Goal: Task Accomplishment & Management: Complete application form

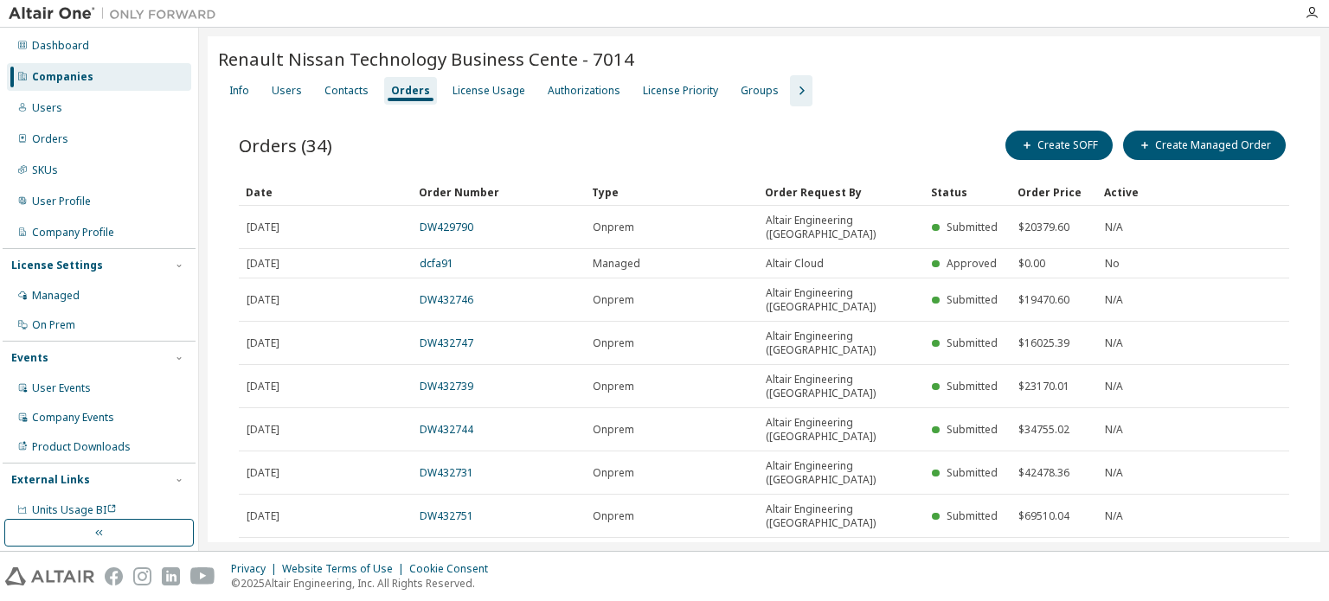
click at [93, 72] on div "Companies" at bounding box center [99, 77] width 184 height 28
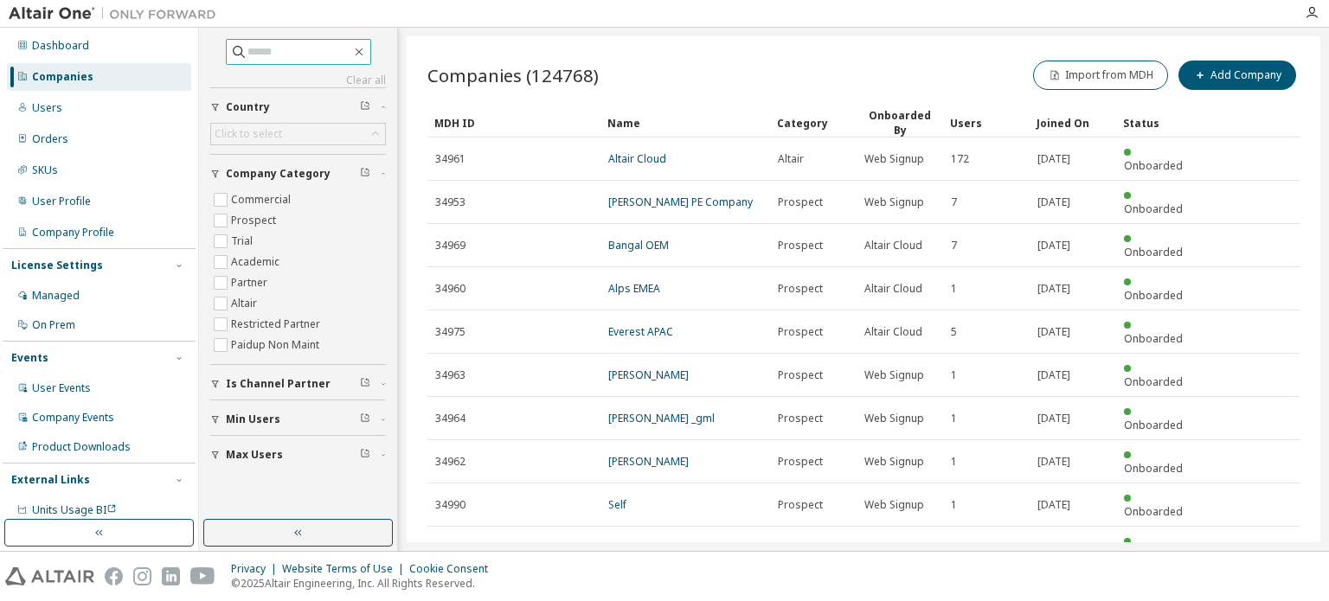
click at [287, 58] on input "text" at bounding box center [299, 51] width 104 height 17
type input "**********"
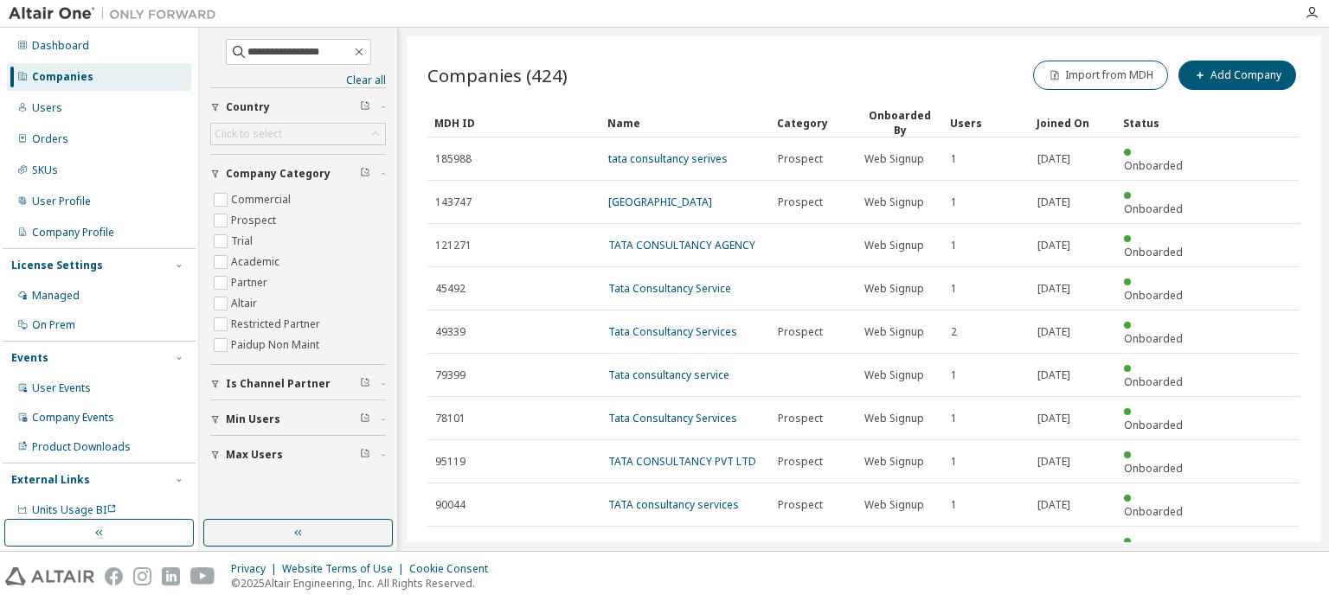
click at [1258, 581] on icon "button" at bounding box center [1255, 591] width 21 height 21
type input "*"
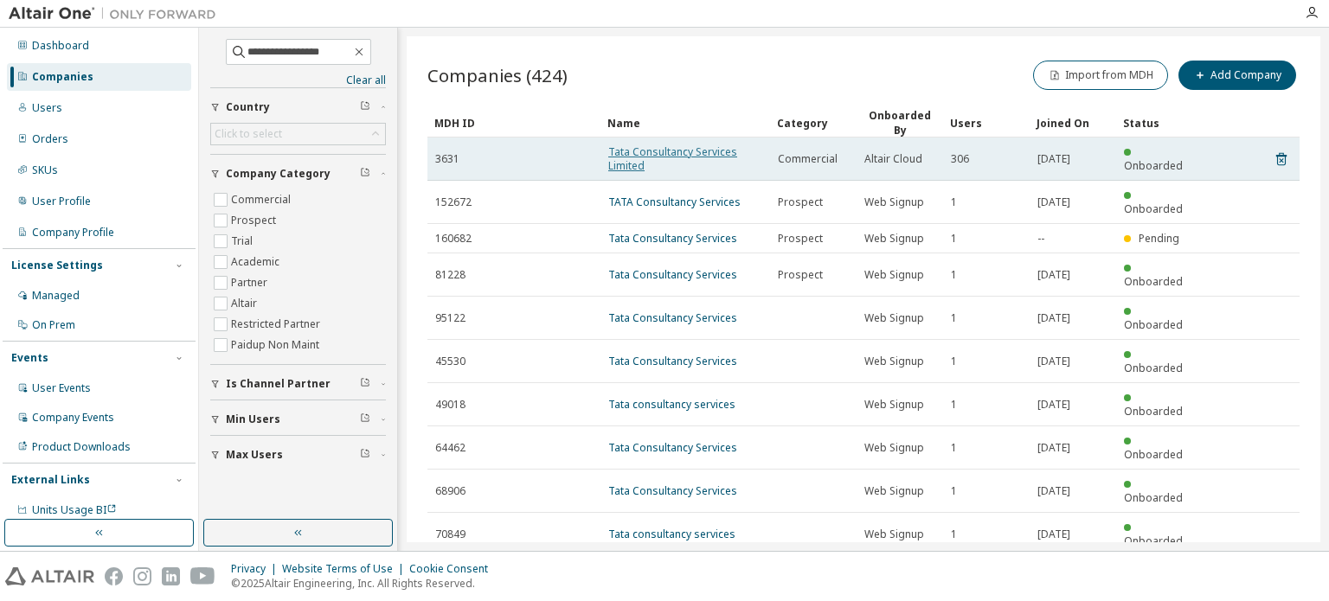
click at [626, 154] on link "Tata Consultancy Services Limited" at bounding box center [672, 159] width 129 height 29
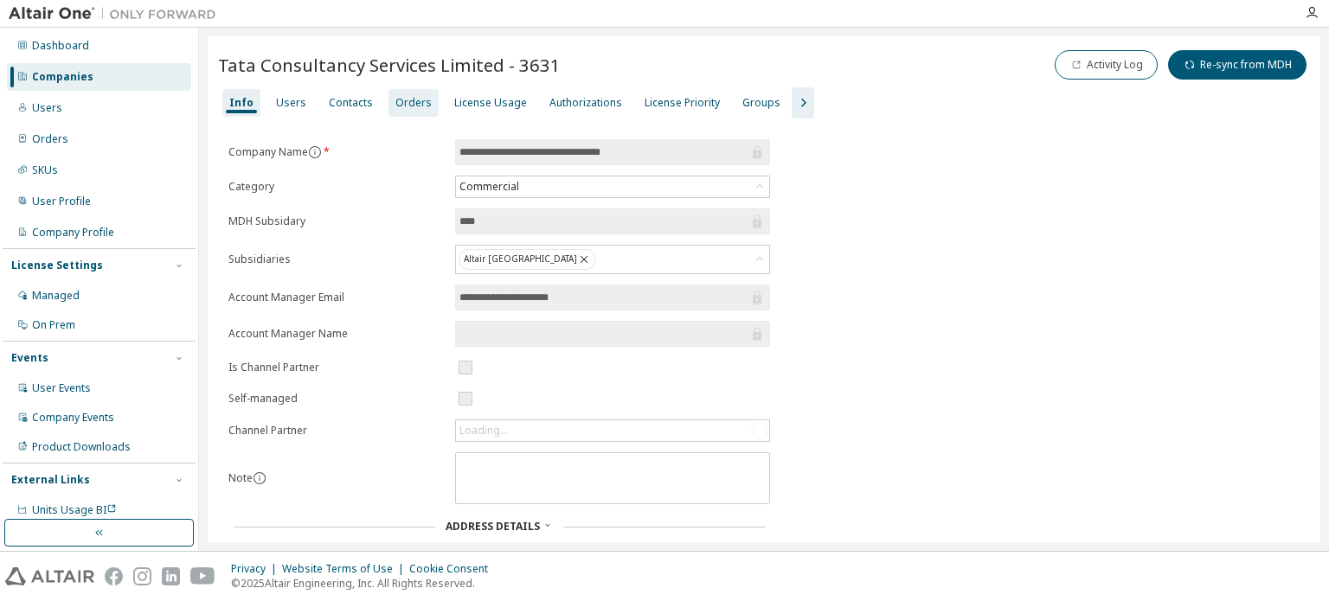
click at [419, 105] on div "Orders" at bounding box center [413, 103] width 36 height 14
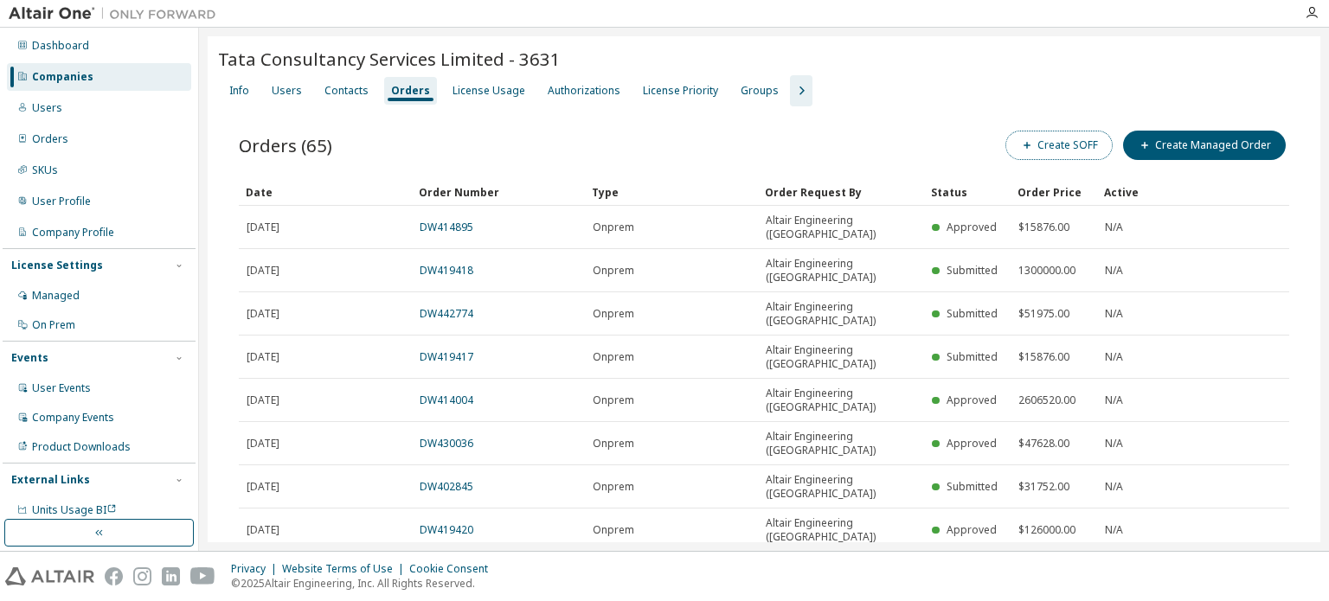
click at [1035, 147] on button "Create SOFF" at bounding box center [1059, 145] width 107 height 29
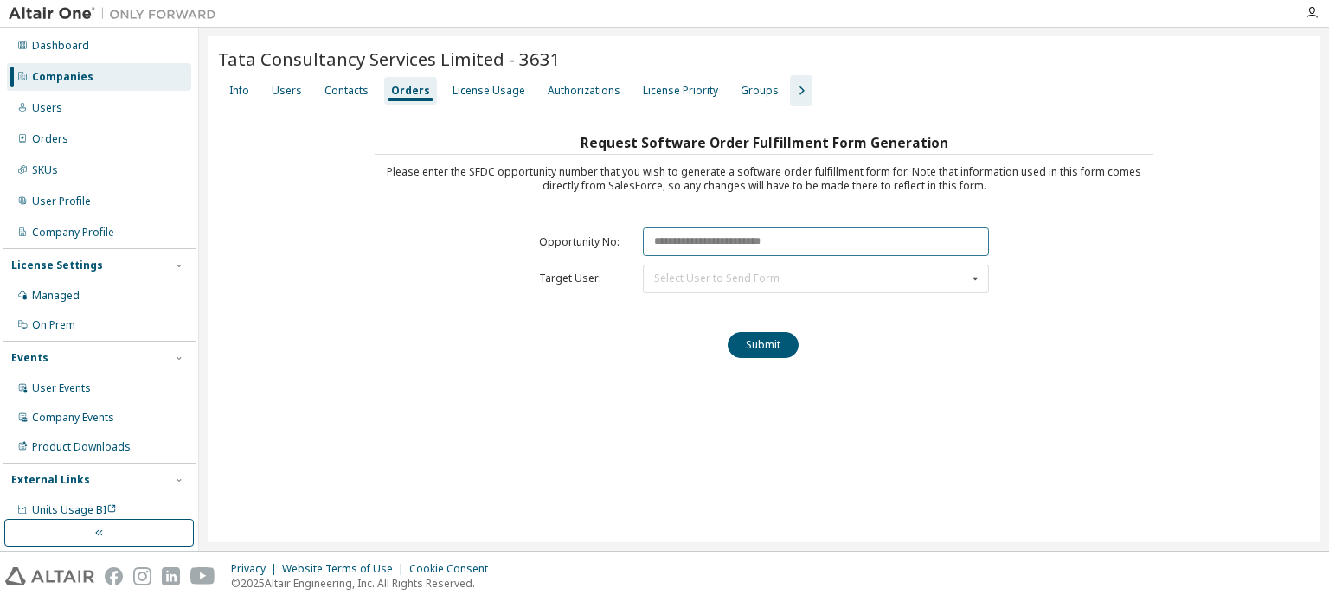
click at [708, 237] on input "text" at bounding box center [816, 242] width 346 height 29
paste input "********"
type input "********"
click at [706, 276] on div "Select User to Send Form" at bounding box center [716, 278] width 125 height 10
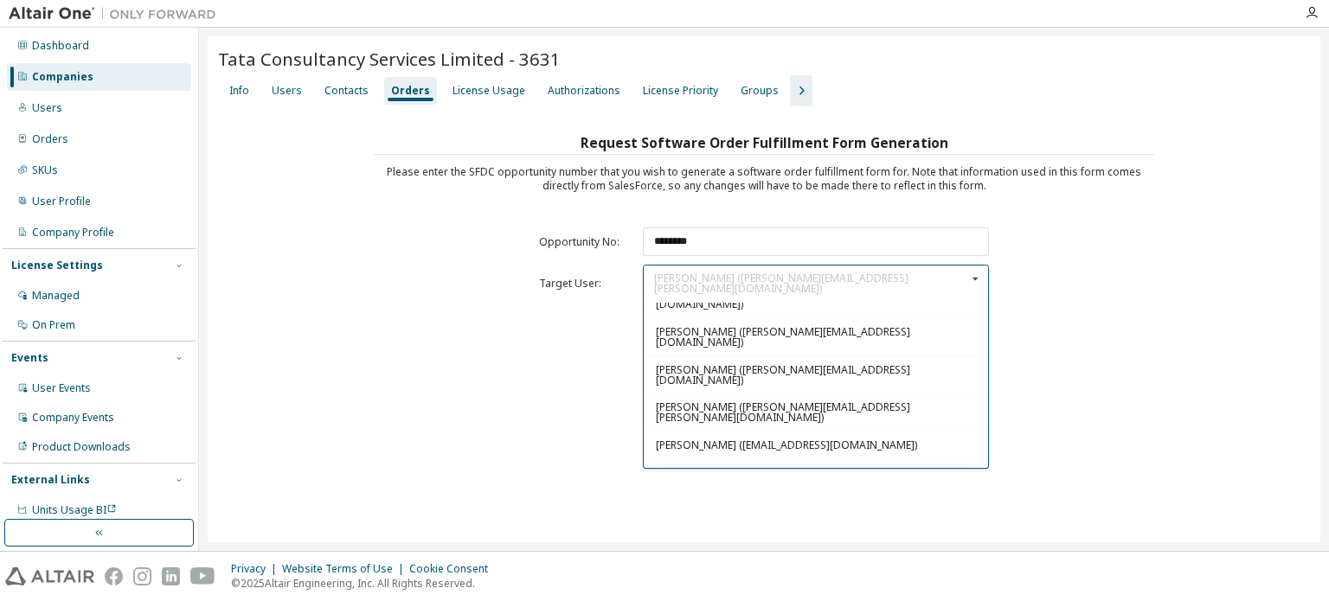
scroll to position [628, 0]
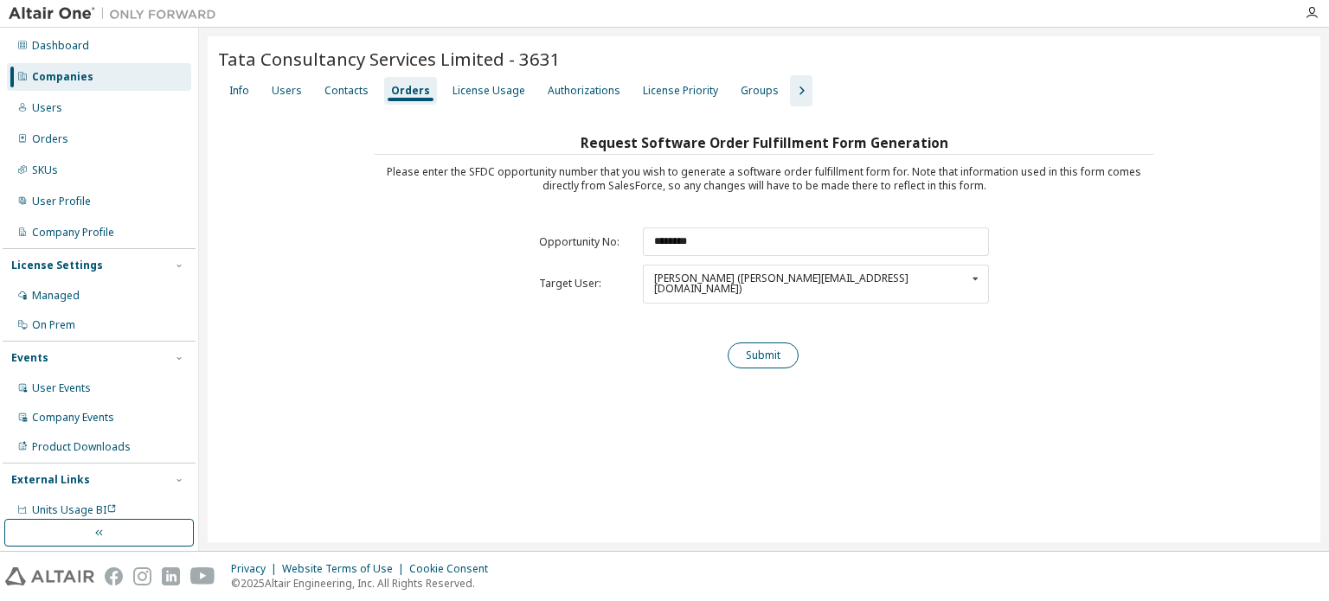
click at [770, 343] on button "Submit" at bounding box center [763, 356] width 71 height 26
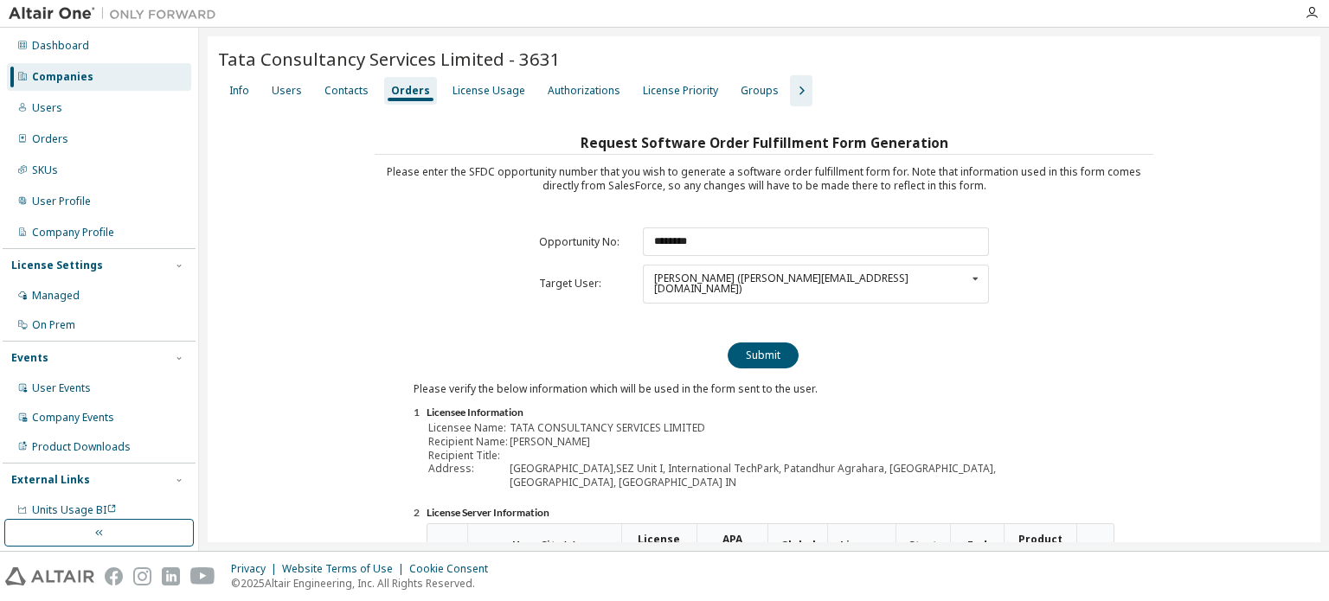
scroll to position [191, 0]
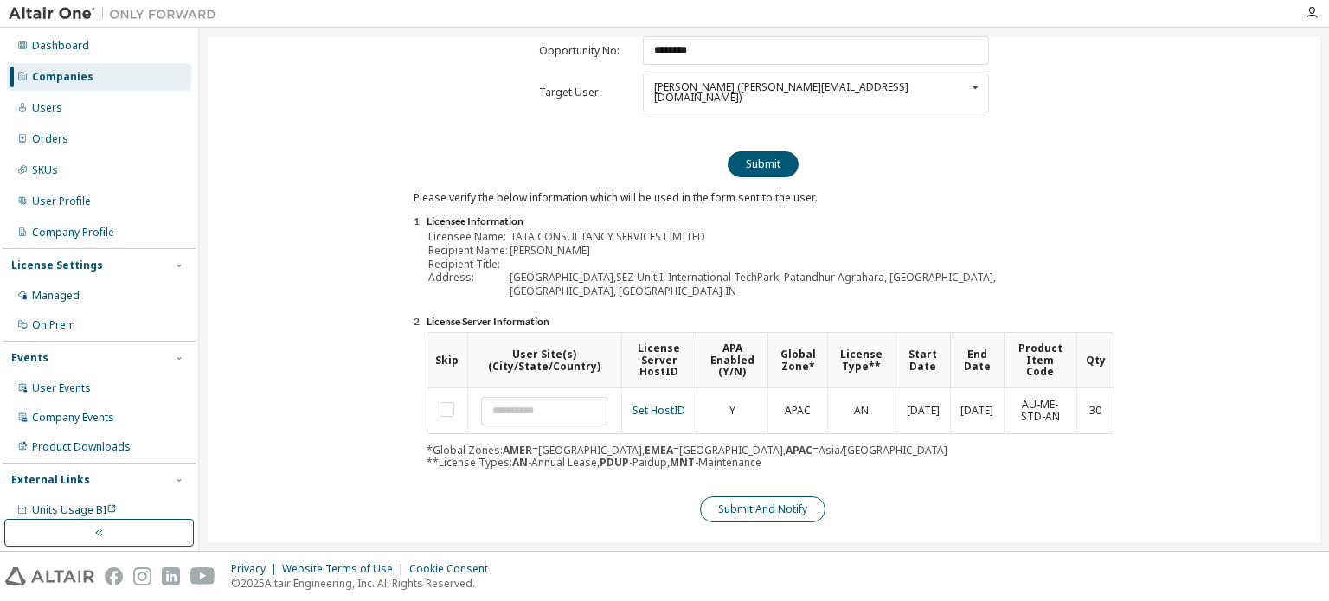
click at [779, 497] on button "Submit And Notify" at bounding box center [762, 510] width 125 height 26
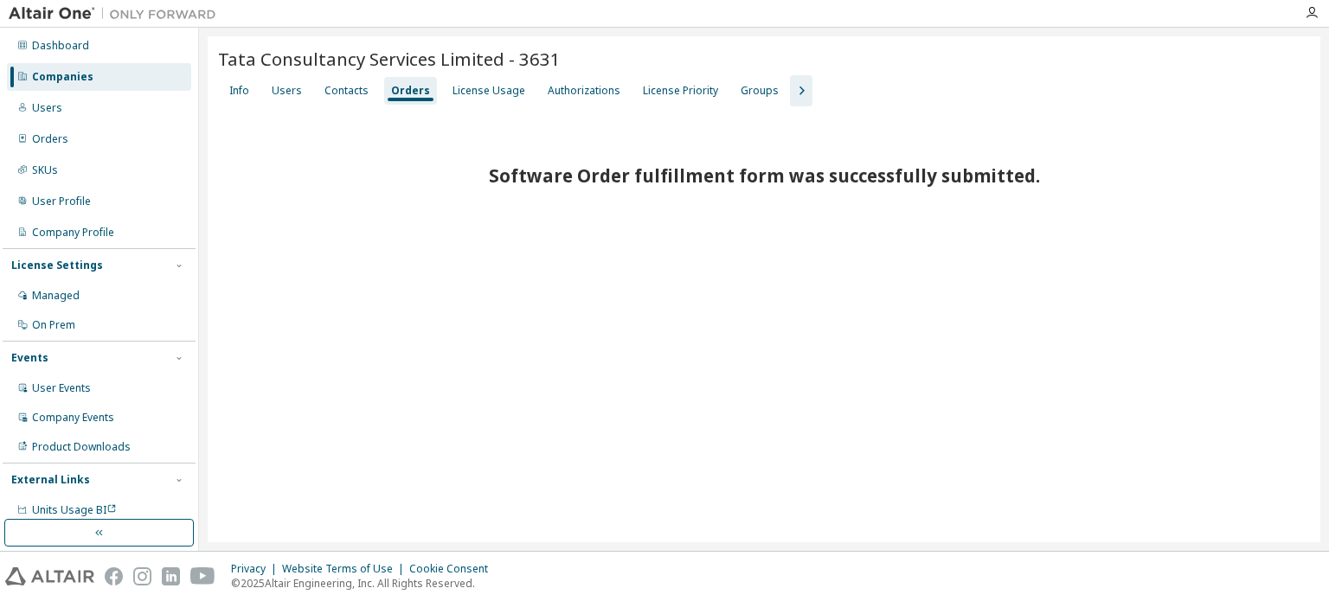
scroll to position [0, 0]
click at [283, 103] on div "Users" at bounding box center [287, 91] width 44 height 28
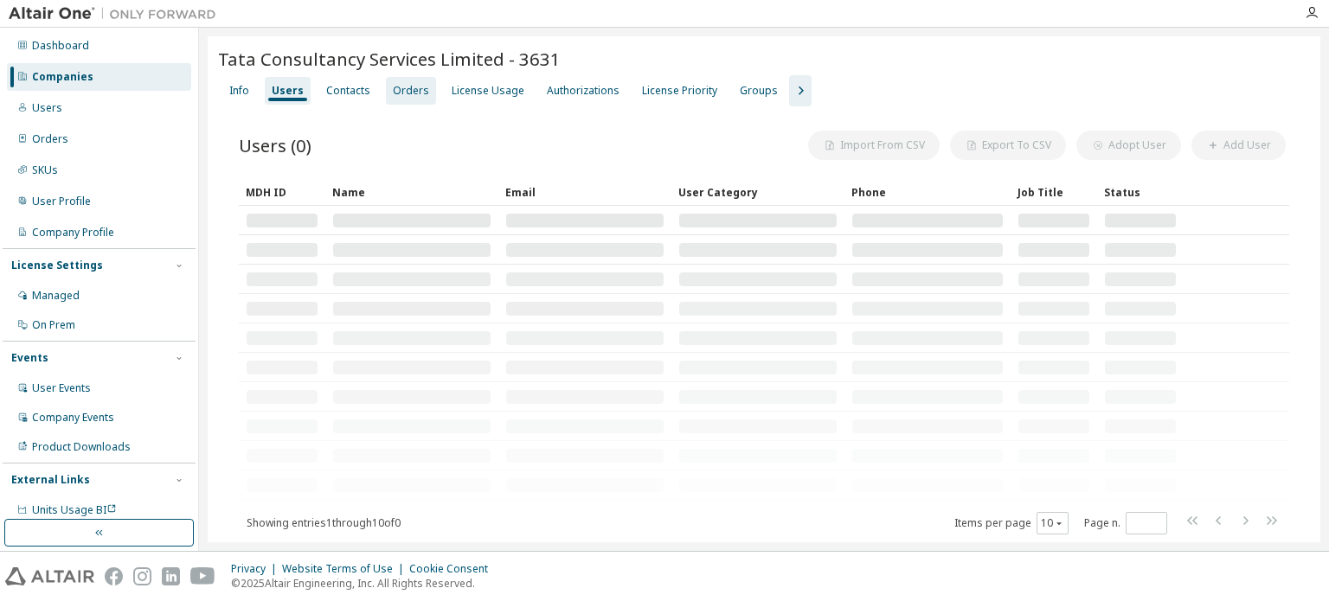
click at [386, 89] on div "Orders" at bounding box center [411, 91] width 50 height 28
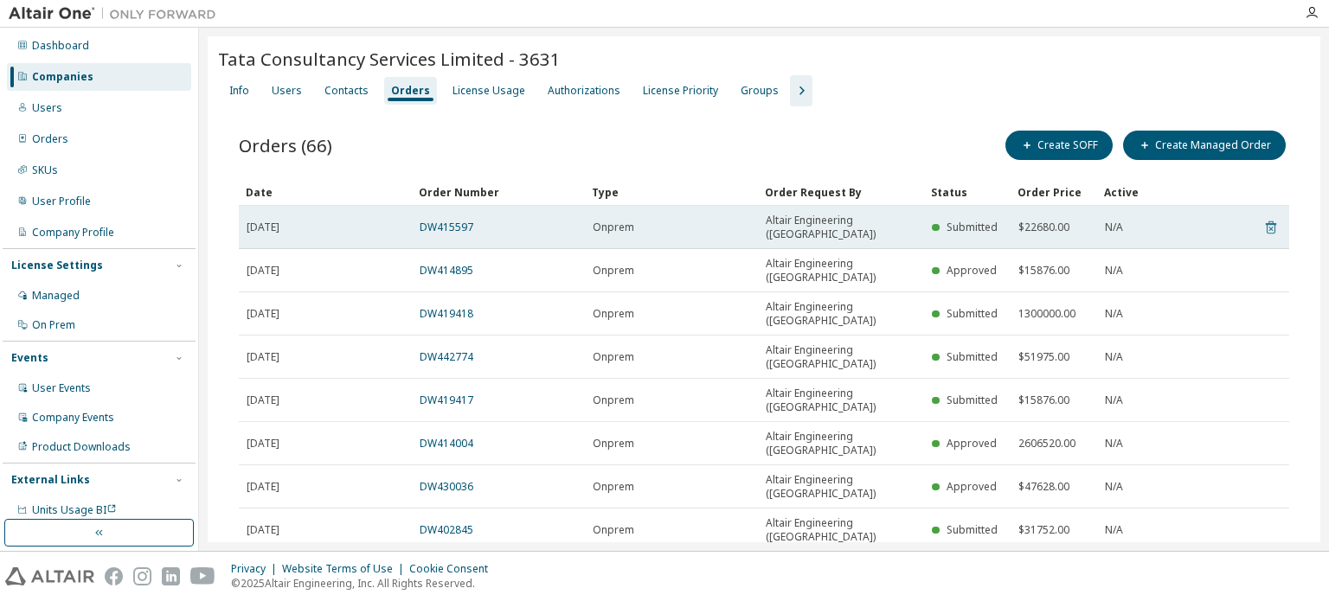
click at [1263, 217] on icon at bounding box center [1271, 227] width 16 height 21
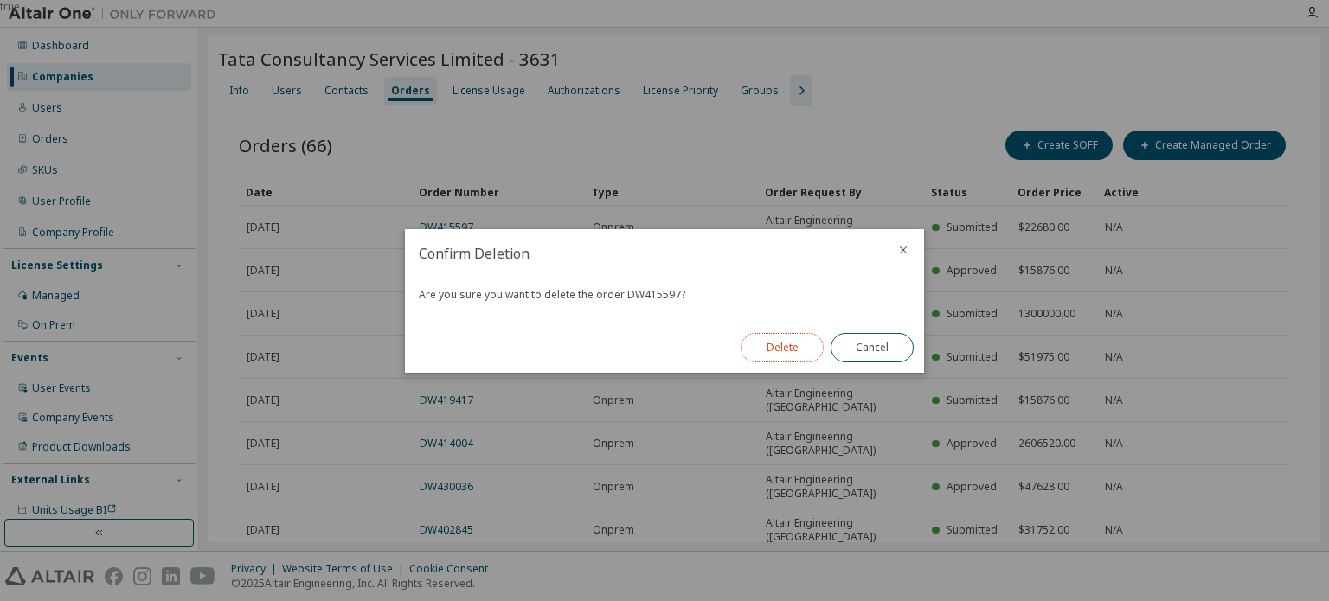
click at [786, 352] on button "Delete" at bounding box center [782, 347] width 83 height 29
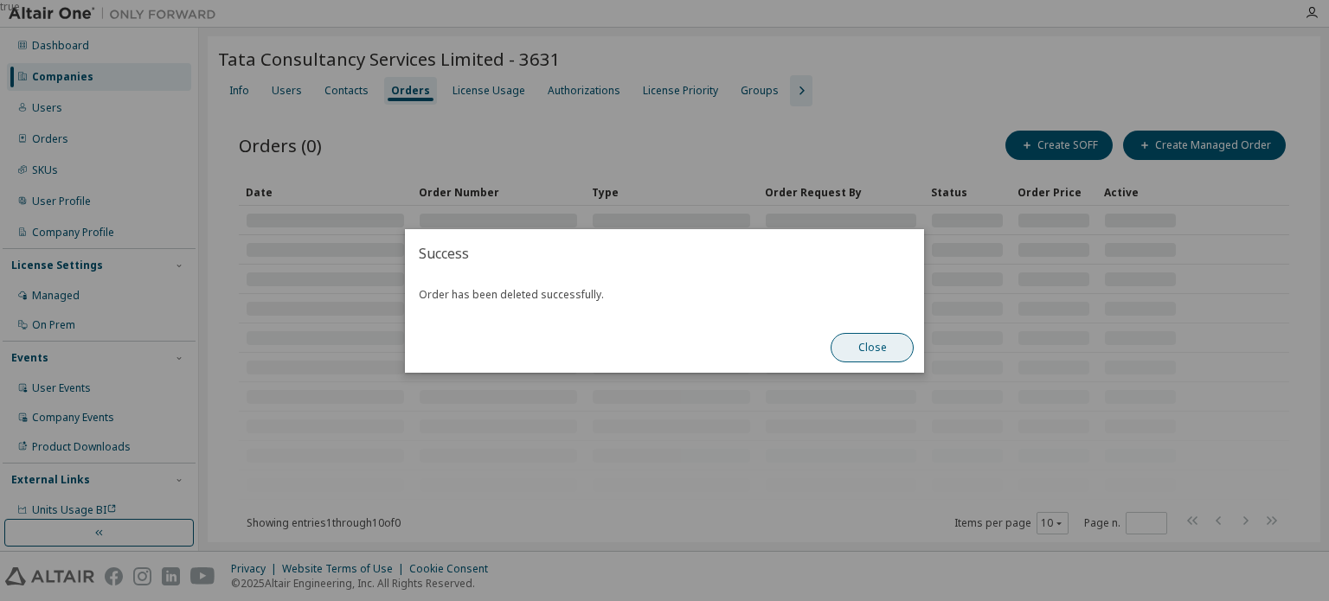
click at [895, 348] on button "Close" at bounding box center [872, 347] width 83 height 29
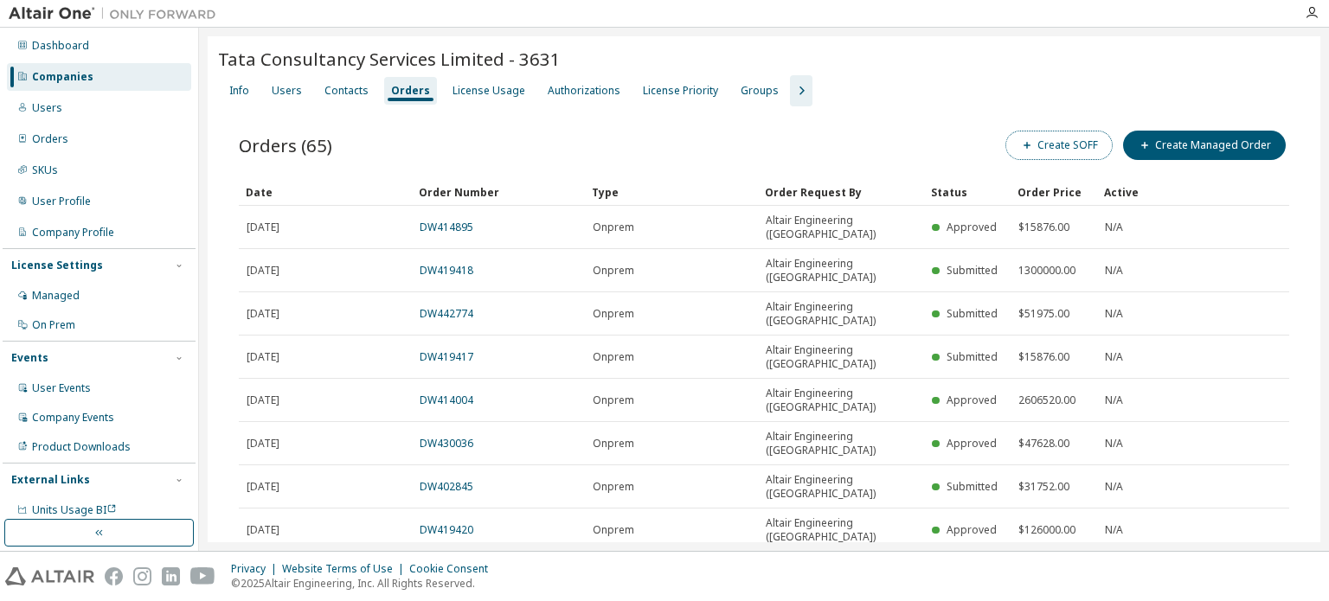
click at [1044, 148] on button "Create SOFF" at bounding box center [1059, 145] width 107 height 29
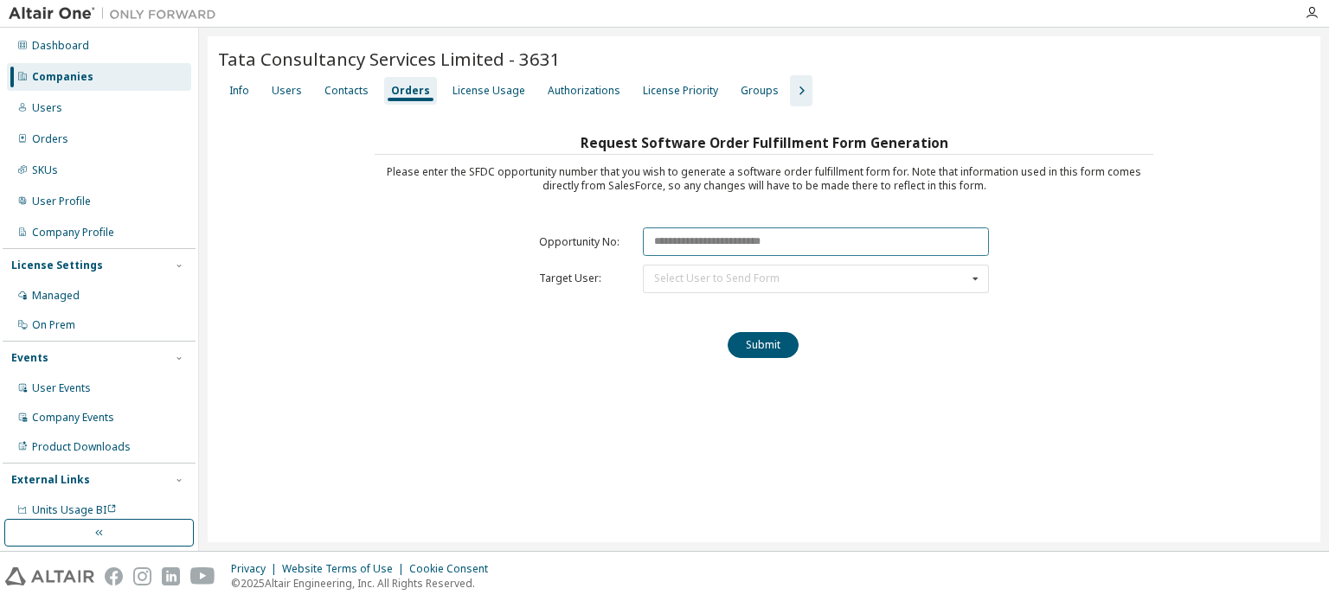
click at [746, 249] on input "text" at bounding box center [816, 242] width 346 height 29
paste input "********"
type input "********"
click at [729, 273] on div "Select User to Send Form" at bounding box center [716, 278] width 125 height 10
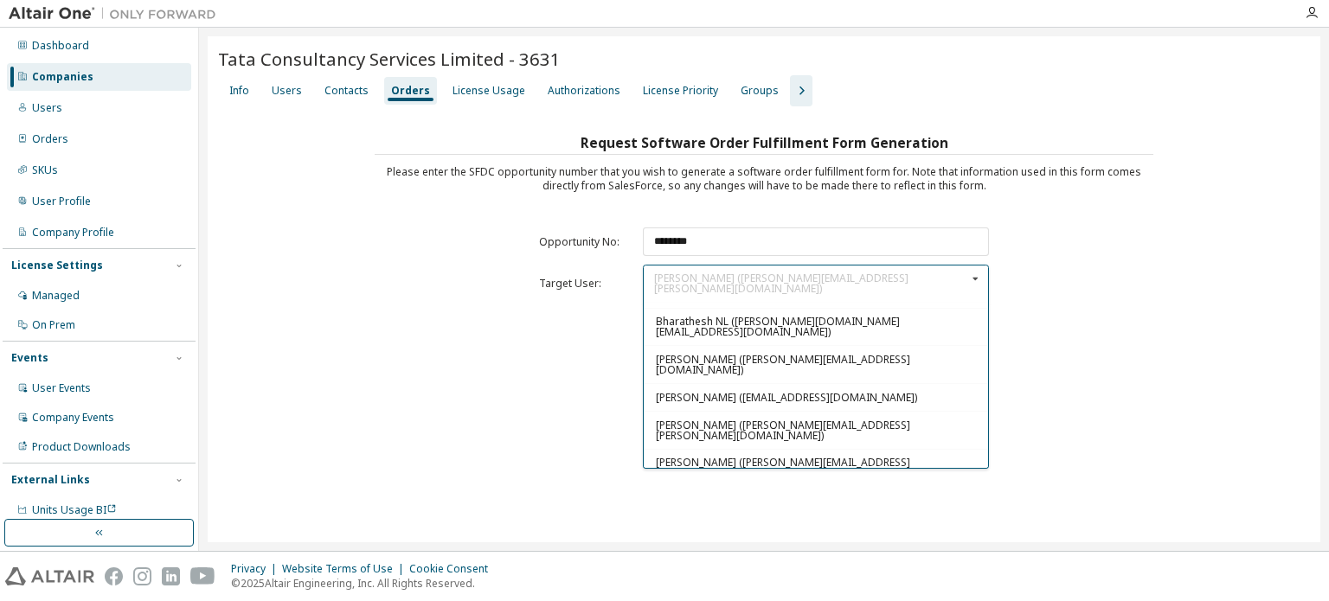
scroll to position [628, 0]
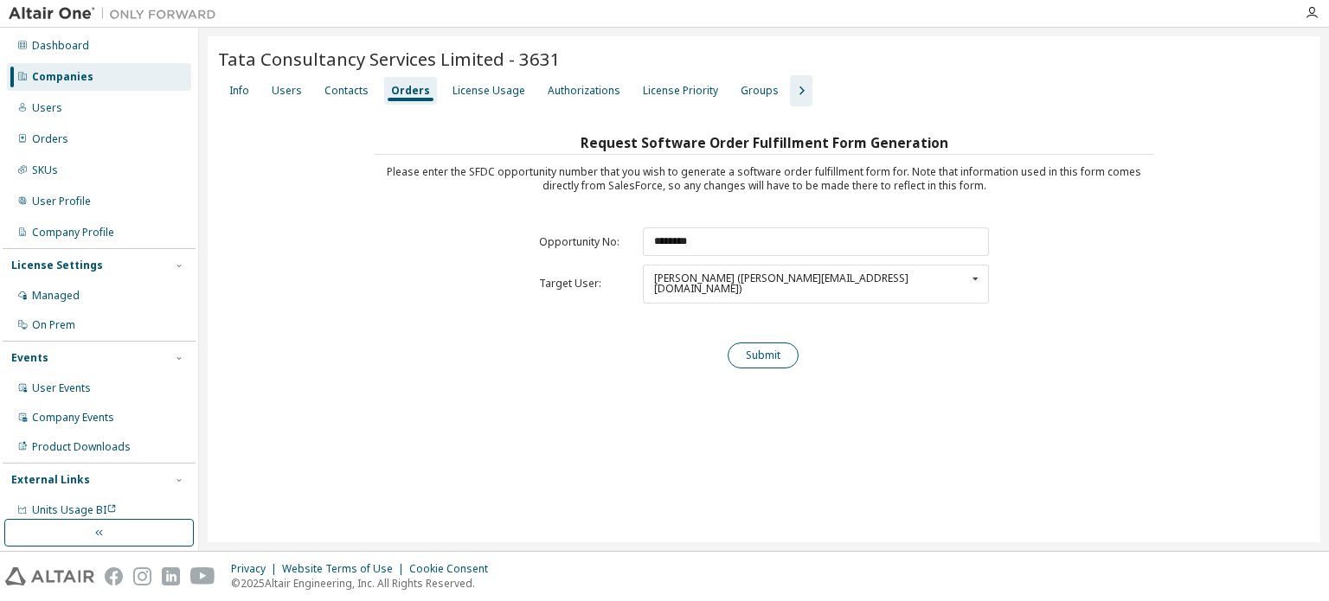
click at [781, 347] on button "Submit" at bounding box center [763, 356] width 71 height 26
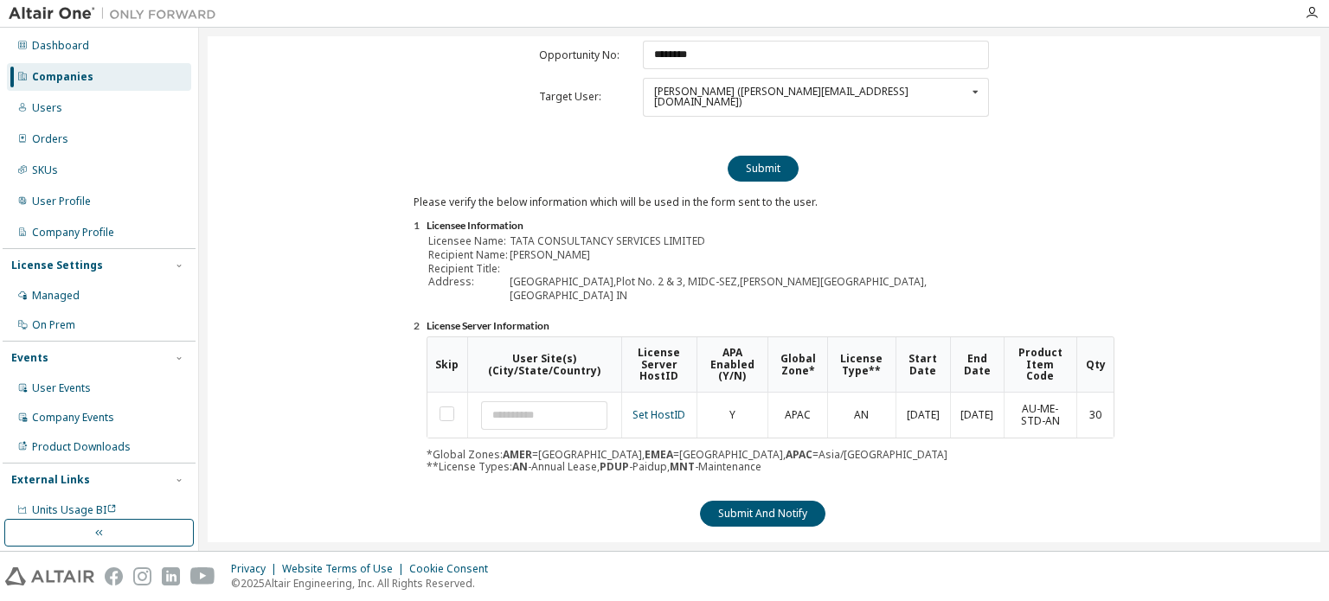
scroll to position [191, 0]
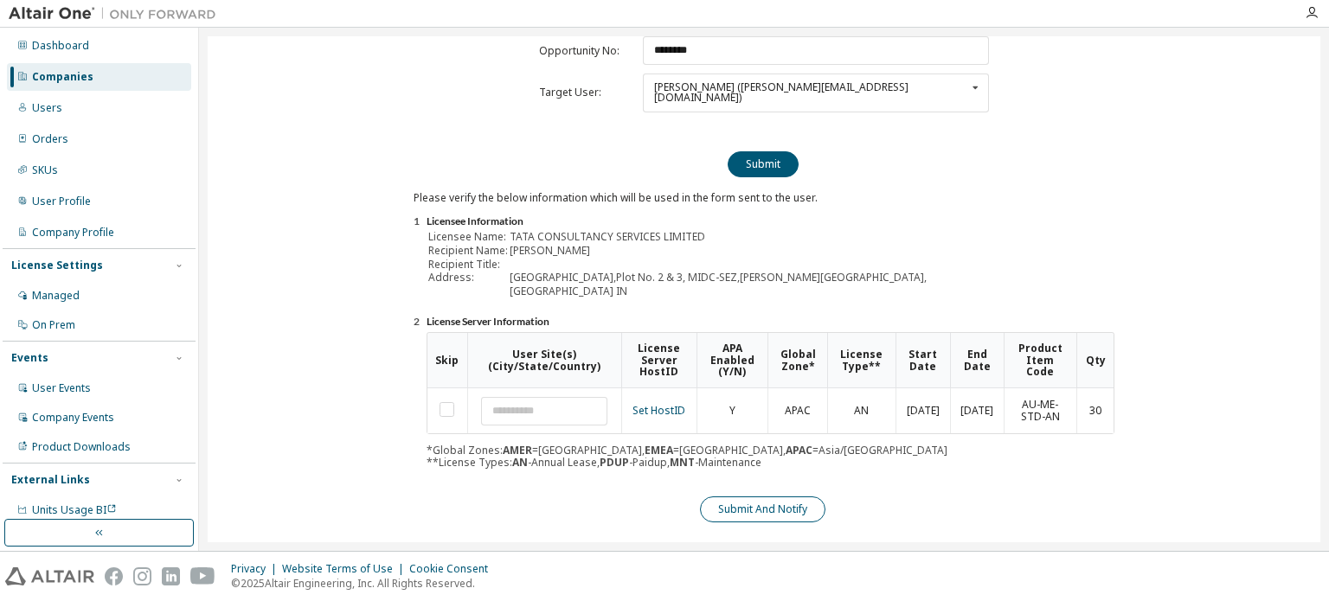
click at [806, 500] on button "Submit And Notify" at bounding box center [762, 510] width 125 height 26
